Goal: Information Seeking & Learning: Learn about a topic

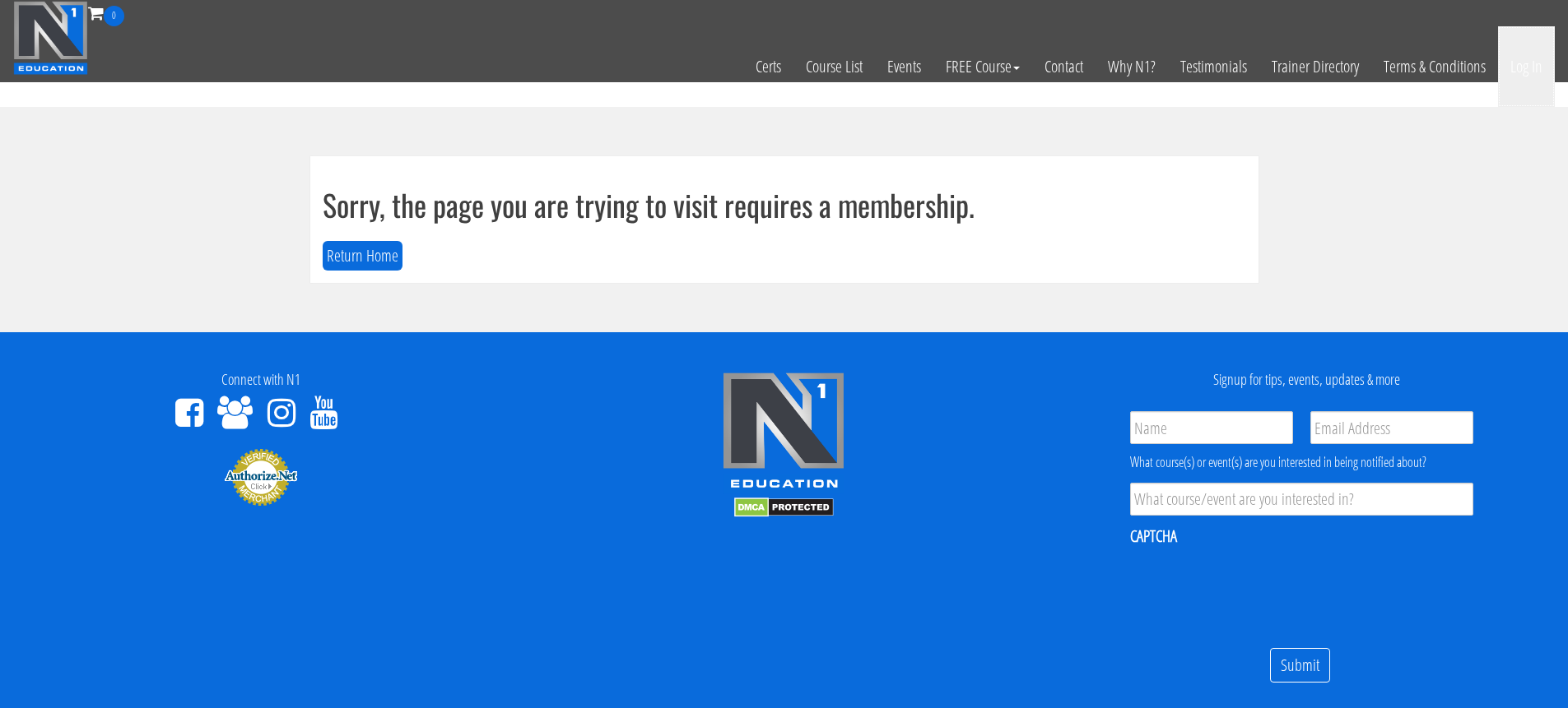
click at [1531, 72] on link "Log In" at bounding box center [1527, 67] width 57 height 81
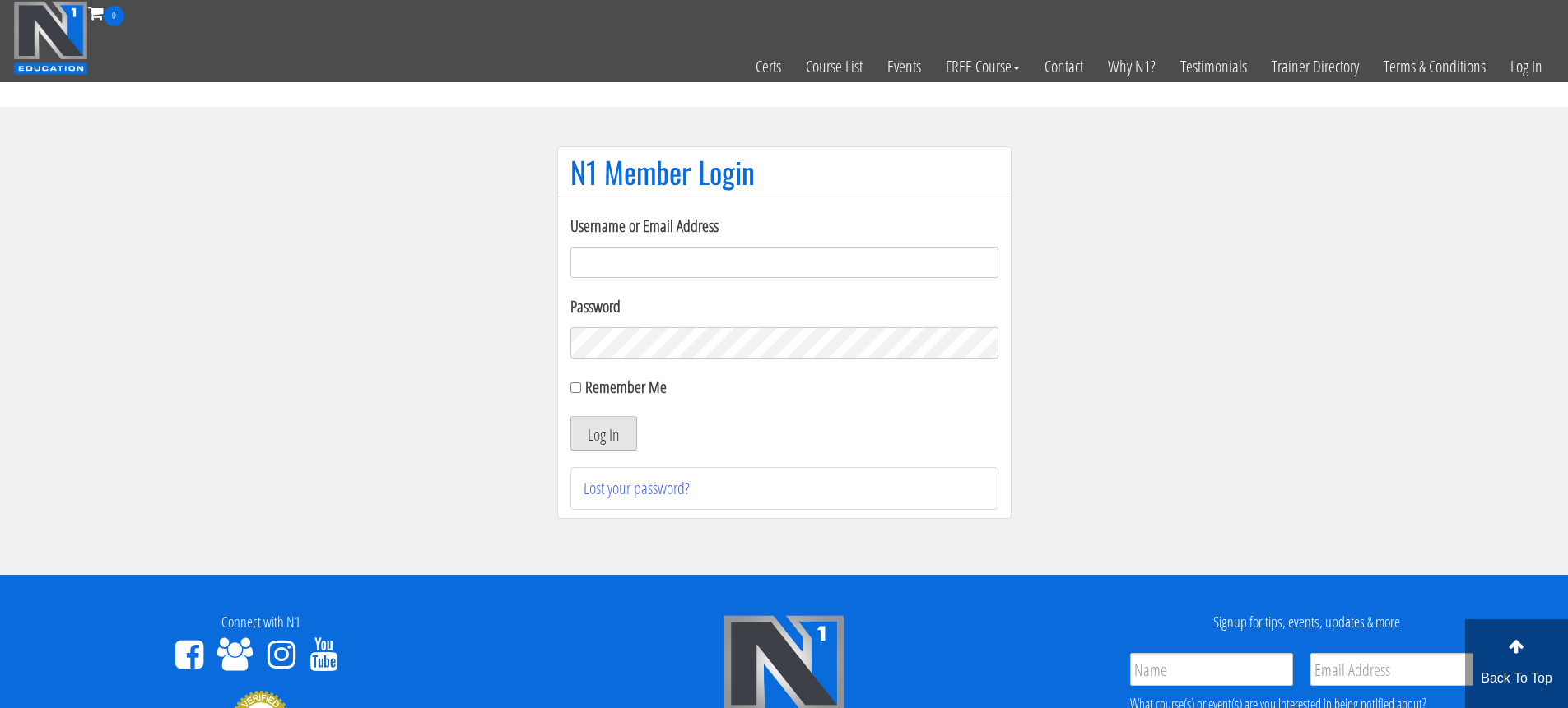
type input "piotrladniak1@gmail.com"
click at [620, 437] on button "Log In" at bounding box center [603, 433] width 67 height 35
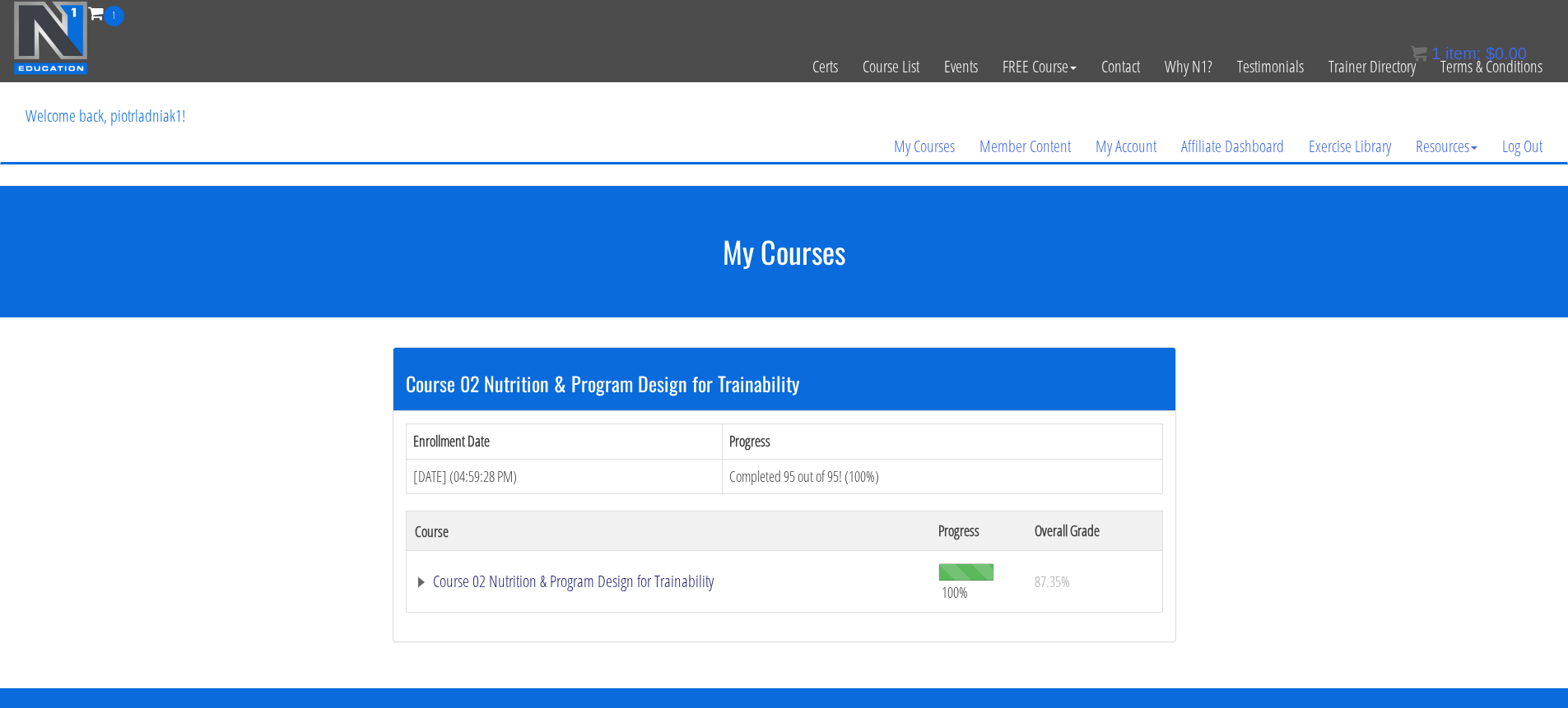
click at [600, 577] on link "Course 02 Nutrition & Program Design for Trainability" at bounding box center [668, 581] width 508 height 17
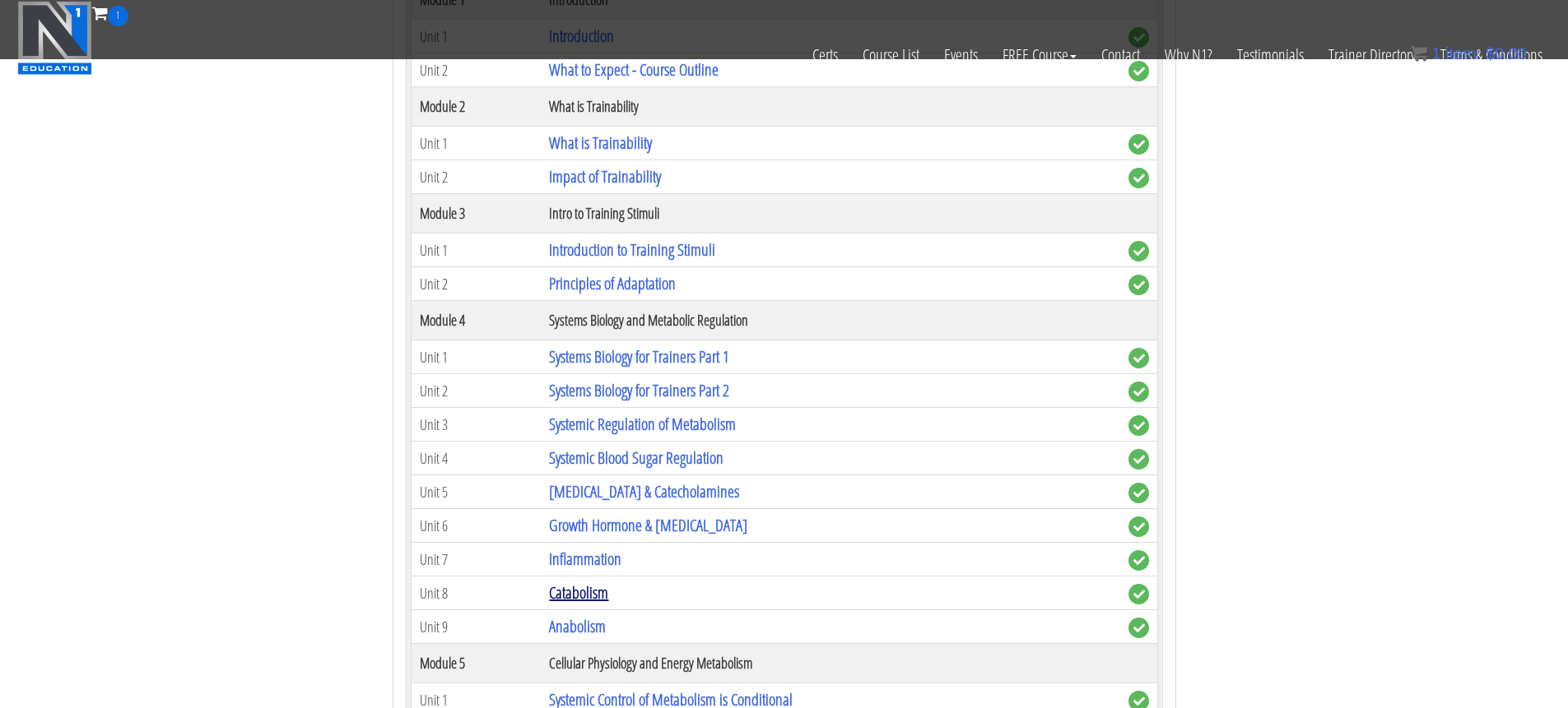
scroll to position [428, 0]
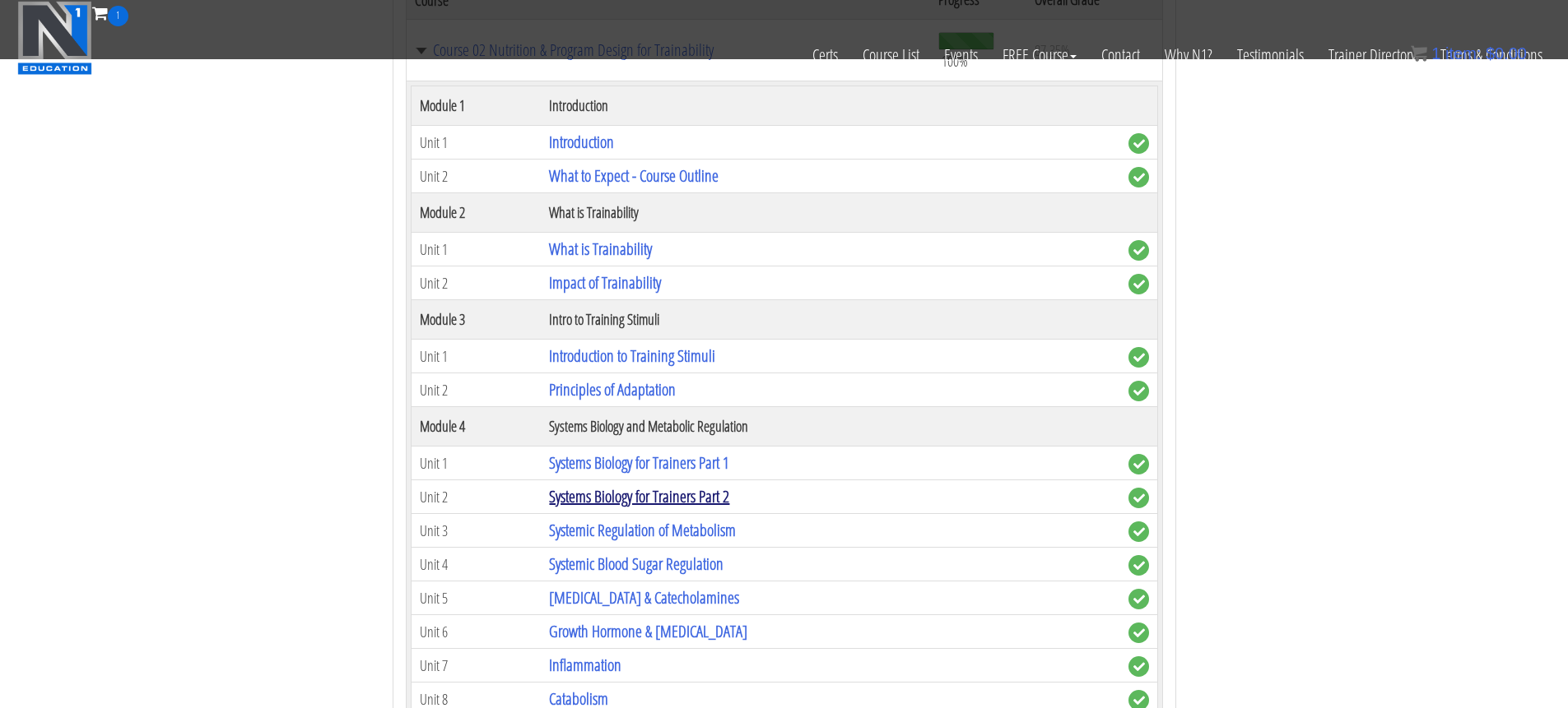
click at [594, 488] on link "Systems Biology for Trainers Part 2" at bounding box center [639, 497] width 180 height 23
